Goal: Check status

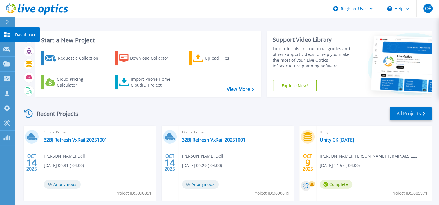
click at [19, 36] on p "Dashboard" at bounding box center [25, 34] width 21 height 15
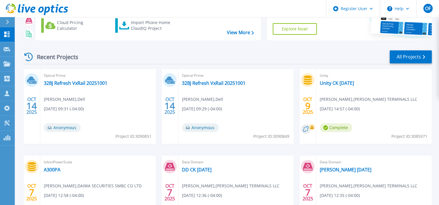
scroll to position [58, 0]
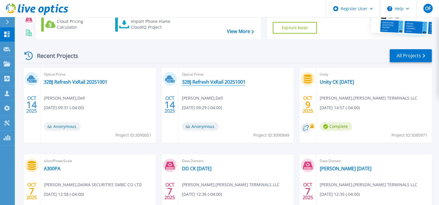
click at [224, 83] on link "32BJ Refresh VxRail 20251001" at bounding box center [214, 82] width 64 height 6
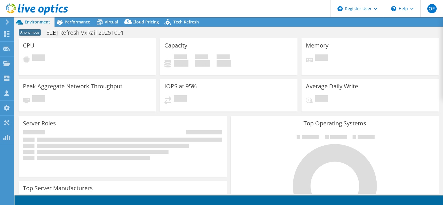
select select "USD"
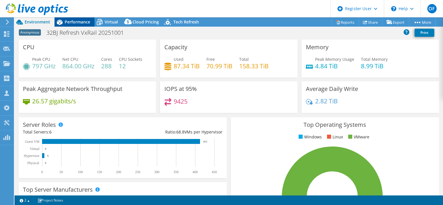
click at [73, 23] on span "Performance" at bounding box center [78, 22] width 26 height 6
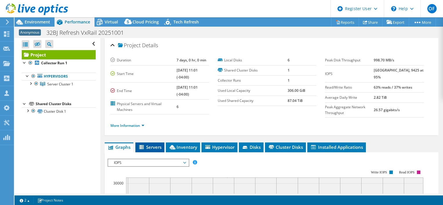
click at [149, 145] on span "Servers" at bounding box center [149, 147] width 23 height 6
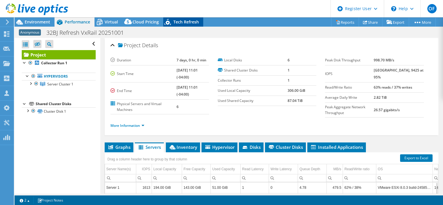
click at [184, 23] on span "Tech Refresh" at bounding box center [186, 22] width 26 height 6
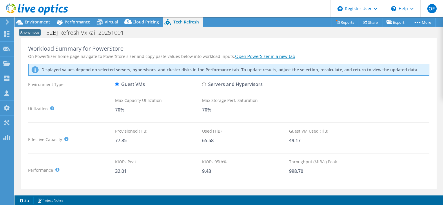
scroll to position [45, 0]
